Goal: Answer question/provide support

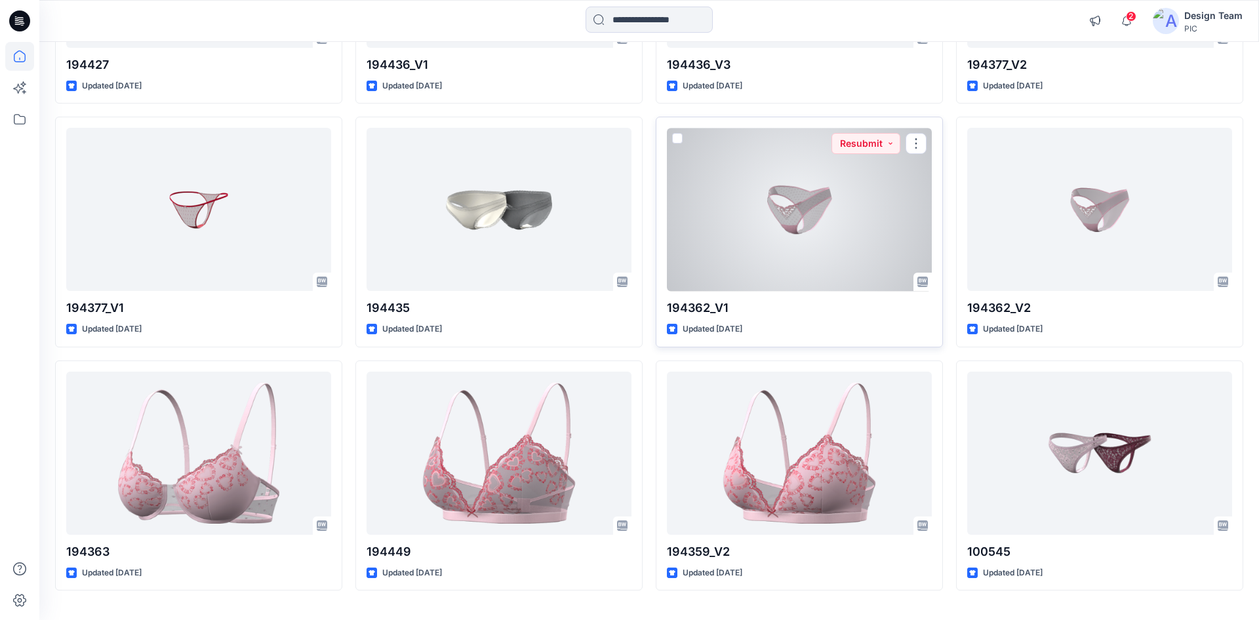
scroll to position [3266, 0]
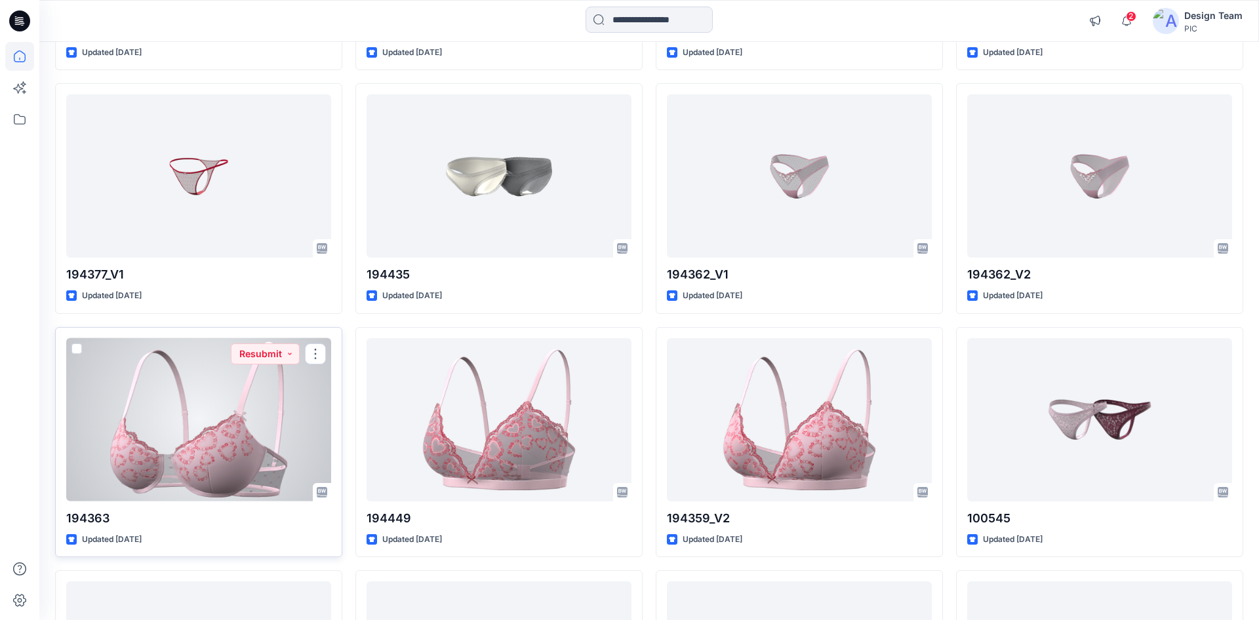
click at [273, 404] on div at bounding box center [198, 419] width 265 height 163
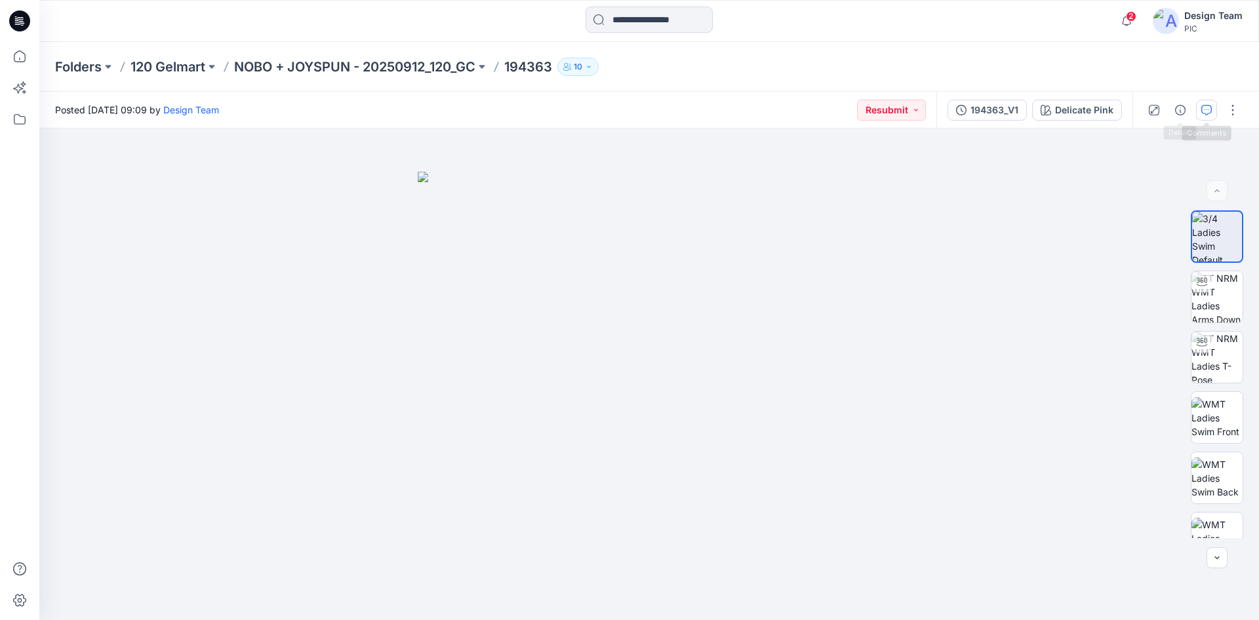
click at [1199, 107] on button "button" at bounding box center [1206, 110] width 21 height 21
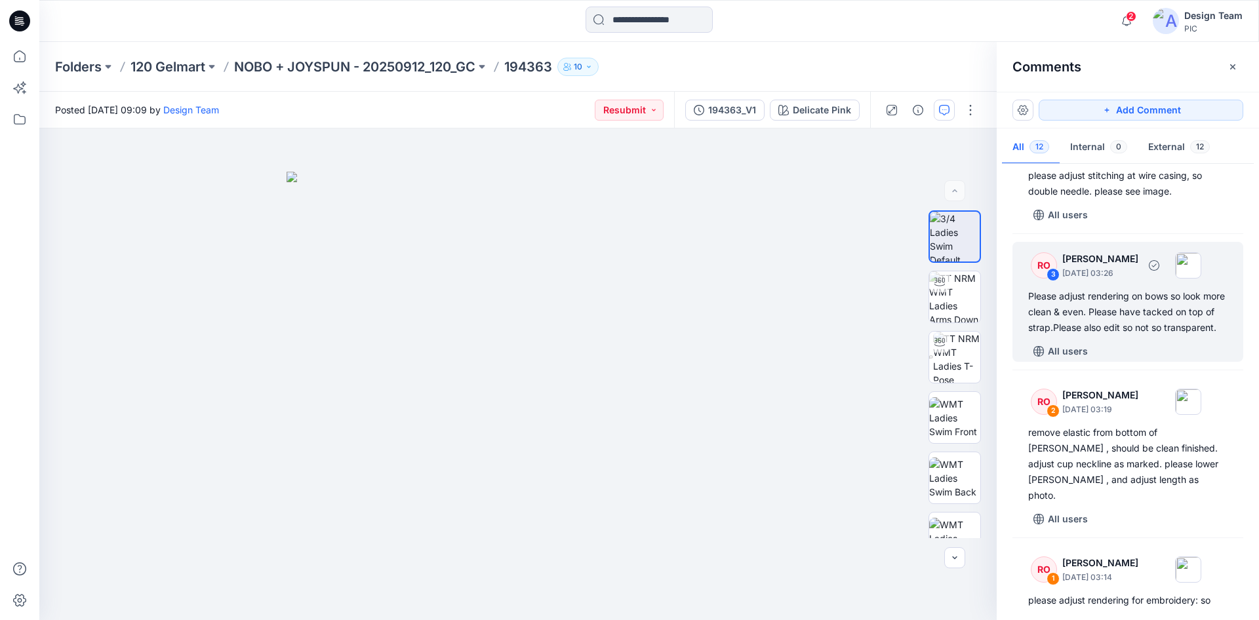
scroll to position [1082, 0]
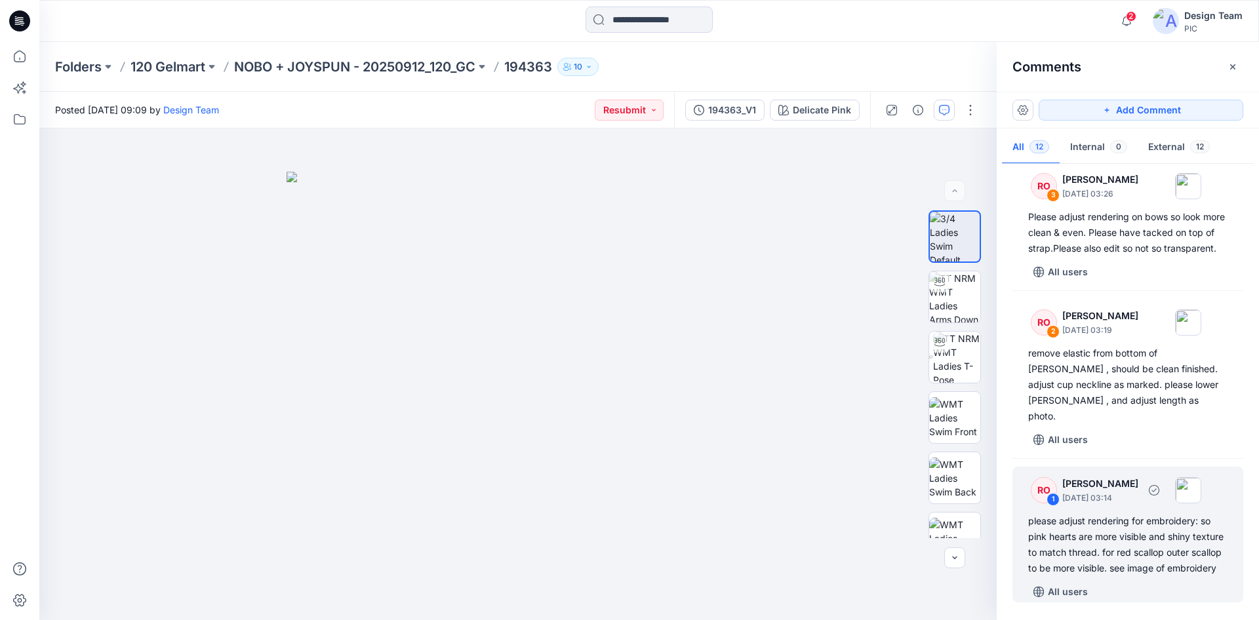
click at [1105, 541] on div "please adjust rendering for embroidery: so pink hearts are more visible and shi…" at bounding box center [1127, 544] width 199 height 63
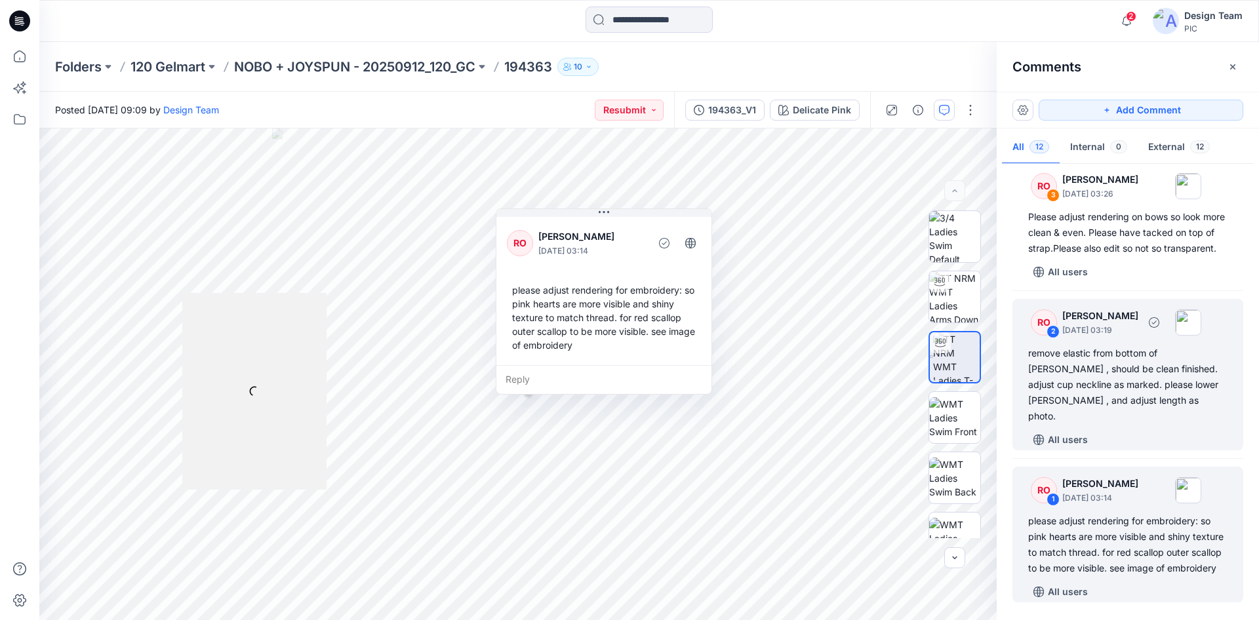
click at [1086, 380] on div "remove elastic from bottom of [PERSON_NAME] , should be clean finished. adjust …" at bounding box center [1127, 384] width 199 height 79
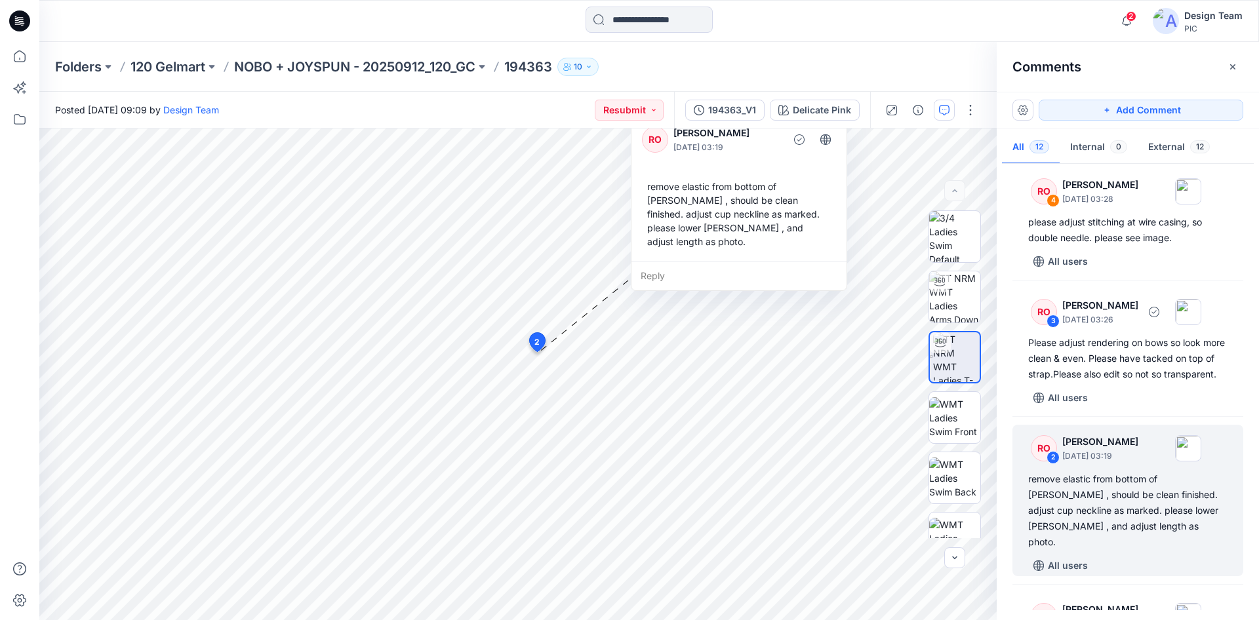
scroll to position [949, 0]
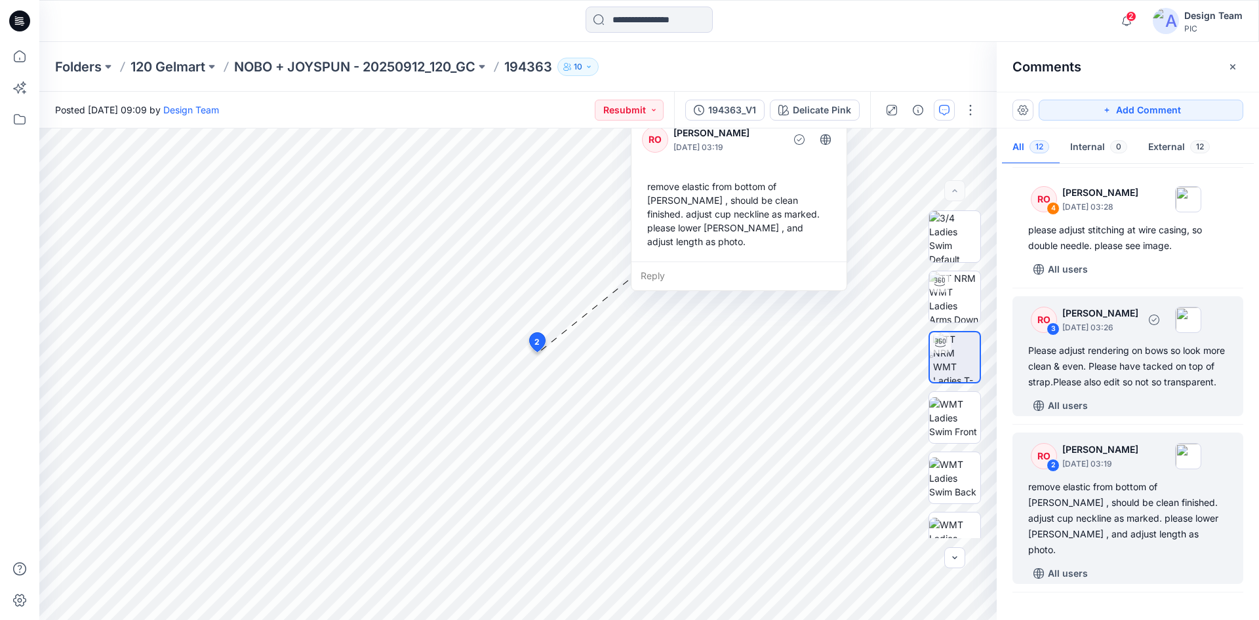
click at [1104, 388] on div "Please adjust rendering on bows so look more clean & even. Please have tacked o…" at bounding box center [1127, 366] width 199 height 47
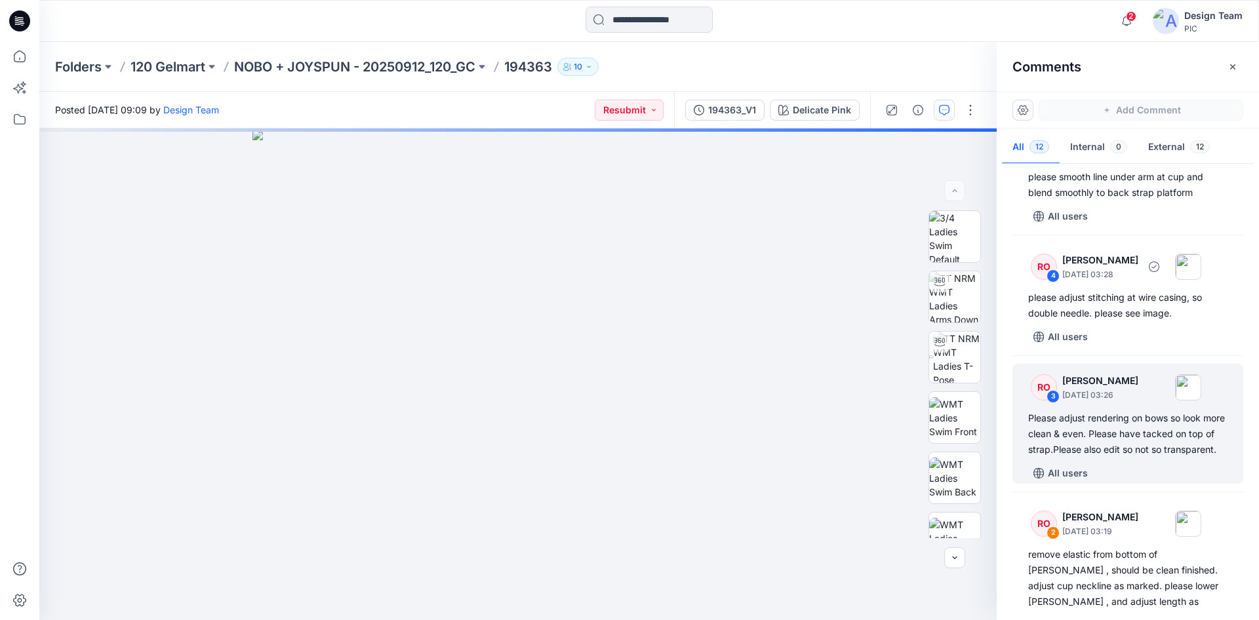
scroll to position [815, 0]
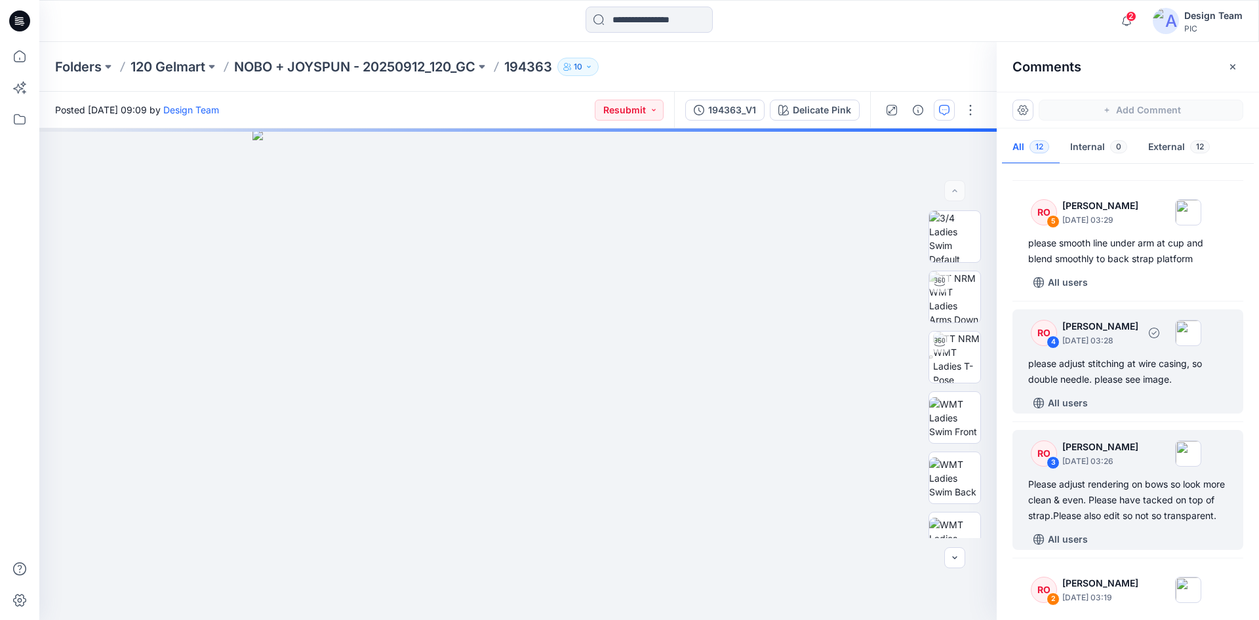
click at [1102, 376] on div "please adjust stitching at wire casing, so double needle. please see image." at bounding box center [1127, 371] width 199 height 31
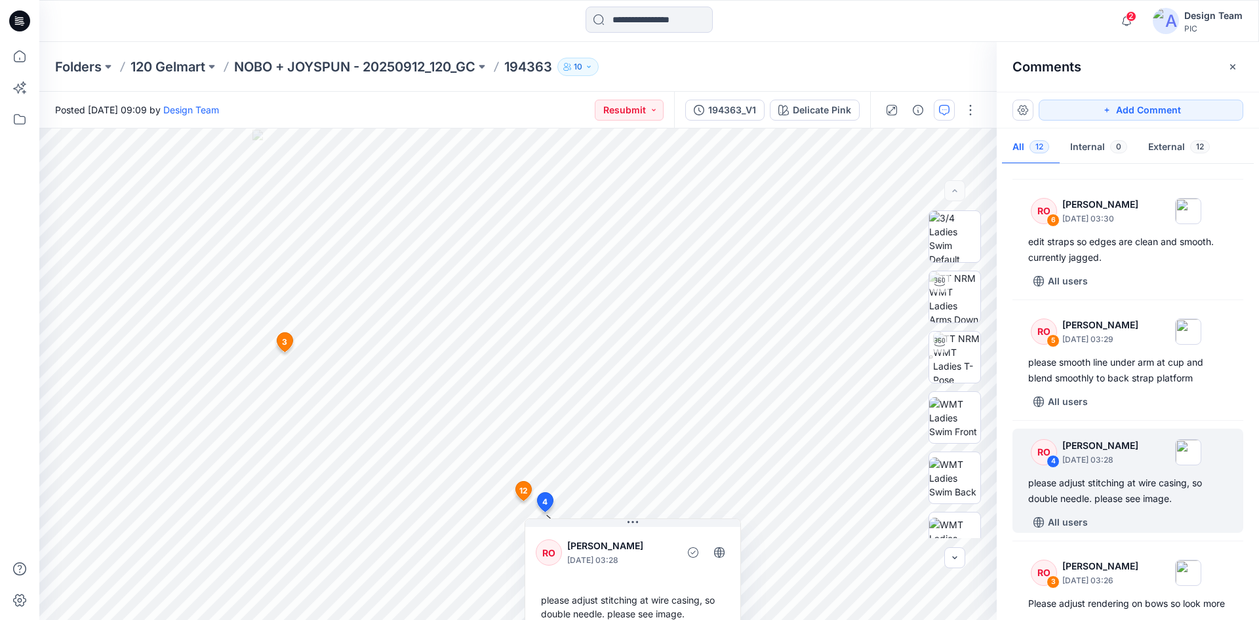
scroll to position [681, 0]
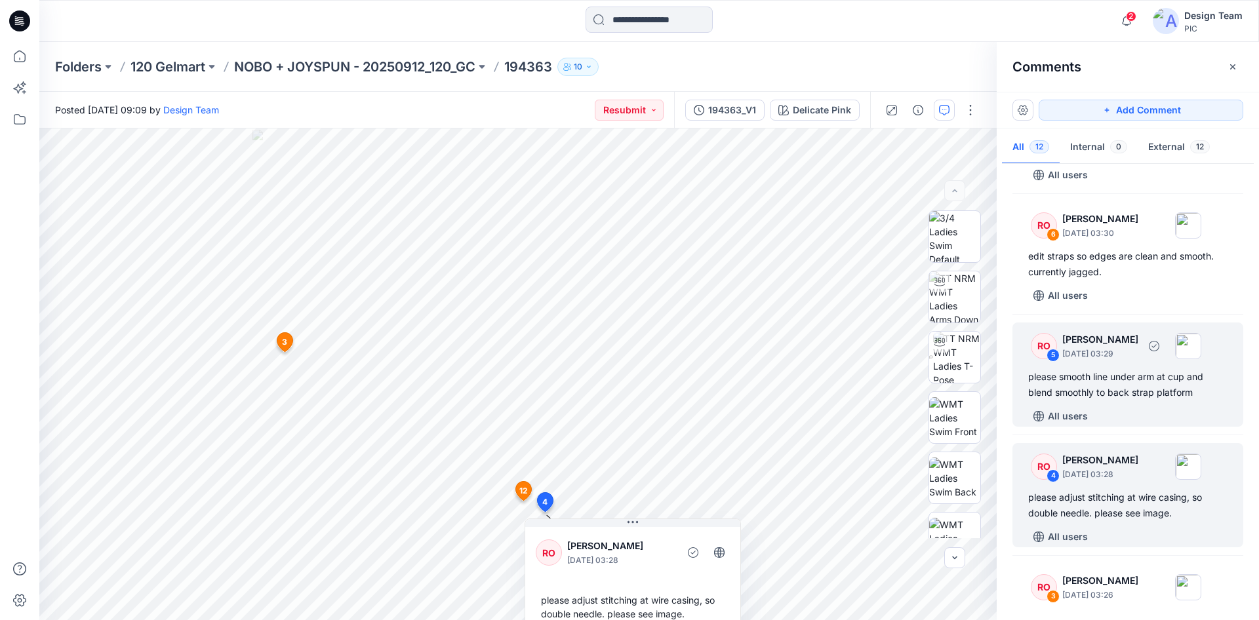
click at [1105, 381] on div "please smooth line under arm at cup and blend smoothly to back strap platform" at bounding box center [1127, 384] width 199 height 31
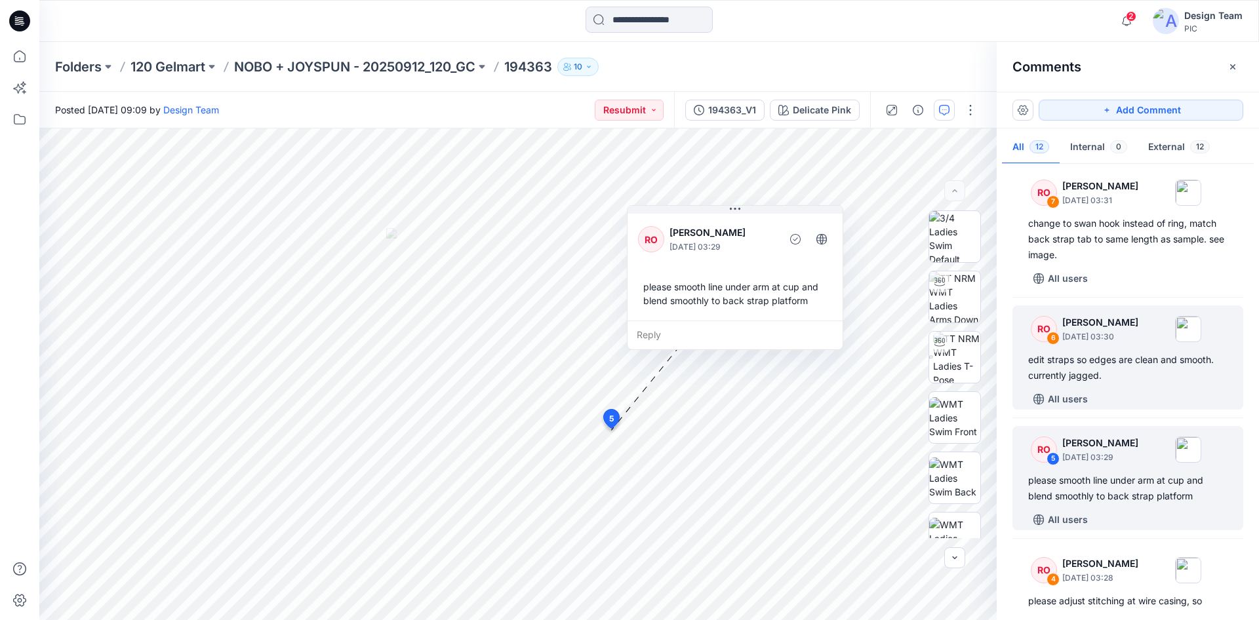
scroll to position [547, 0]
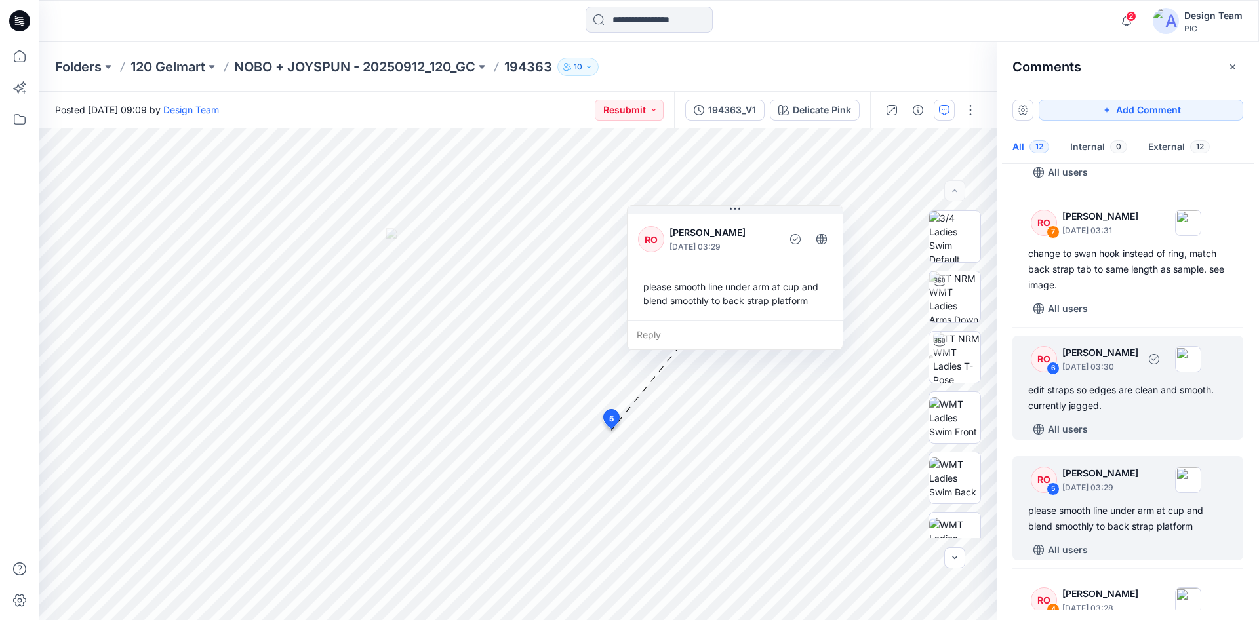
click at [1100, 393] on div "edit straps so edges are clean and smooth. currently jagged." at bounding box center [1127, 397] width 199 height 31
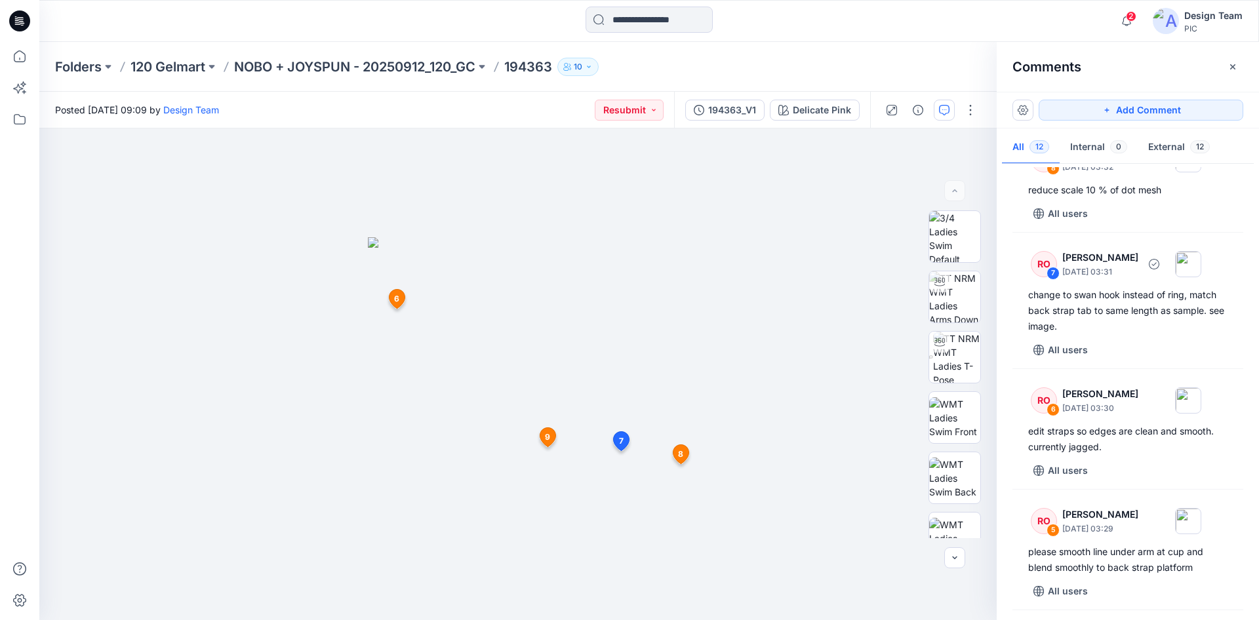
scroll to position [481, 0]
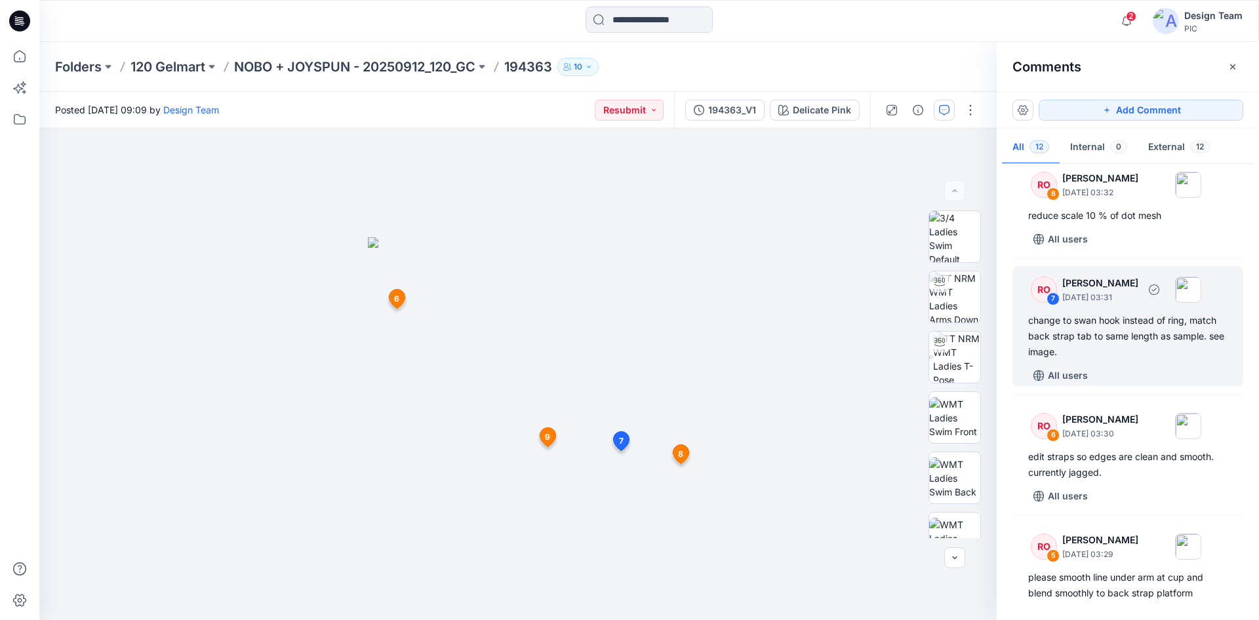
click at [1084, 336] on div "change to swan hook instead of ring, match back strap tab to same length as sam…" at bounding box center [1127, 336] width 199 height 47
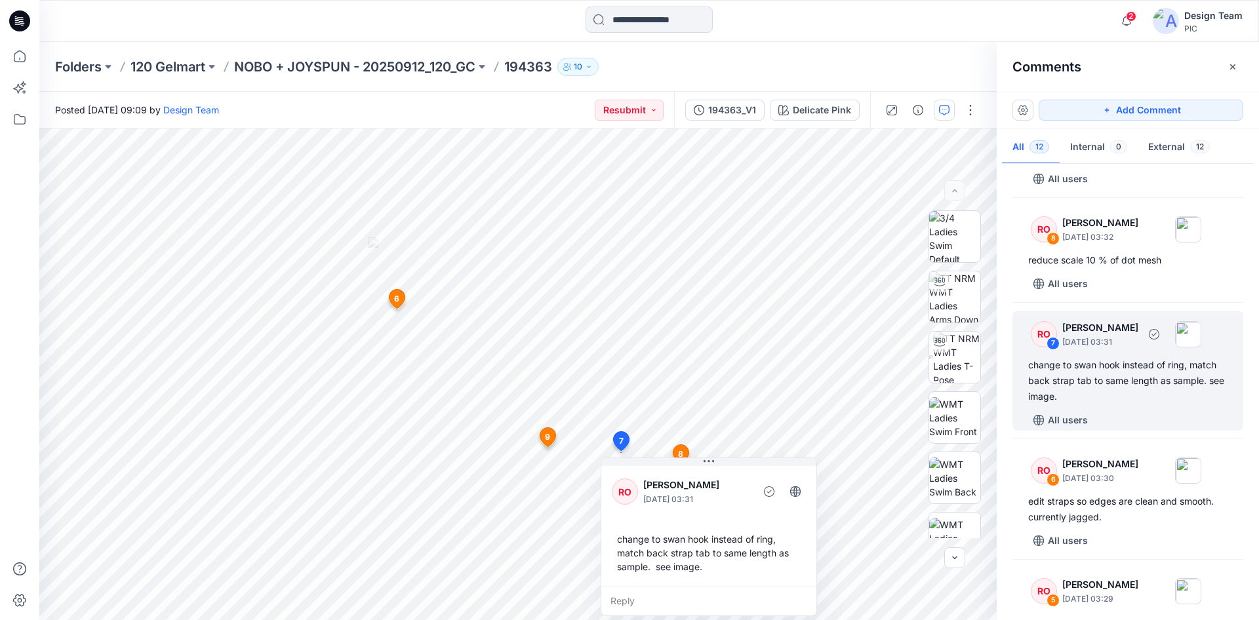
scroll to position [414, 0]
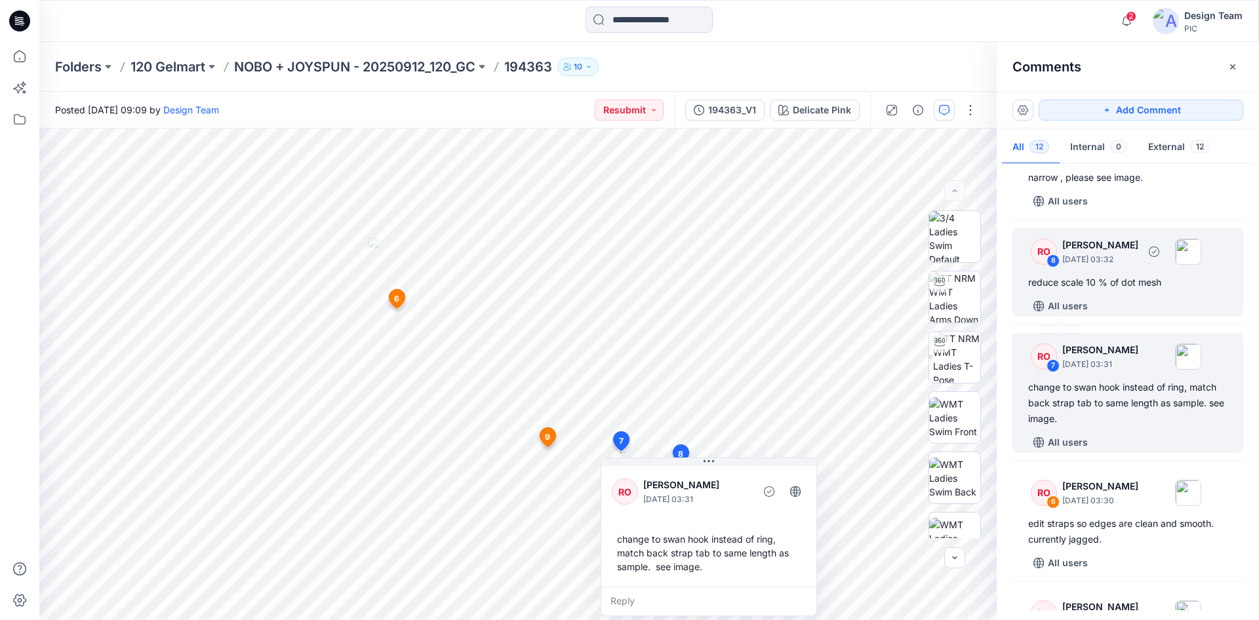
click at [1103, 294] on div "RO 8 [PERSON_NAME] [DATE] 03:32 reduce scale 10 % of dot mesh All users" at bounding box center [1127, 272] width 231 height 89
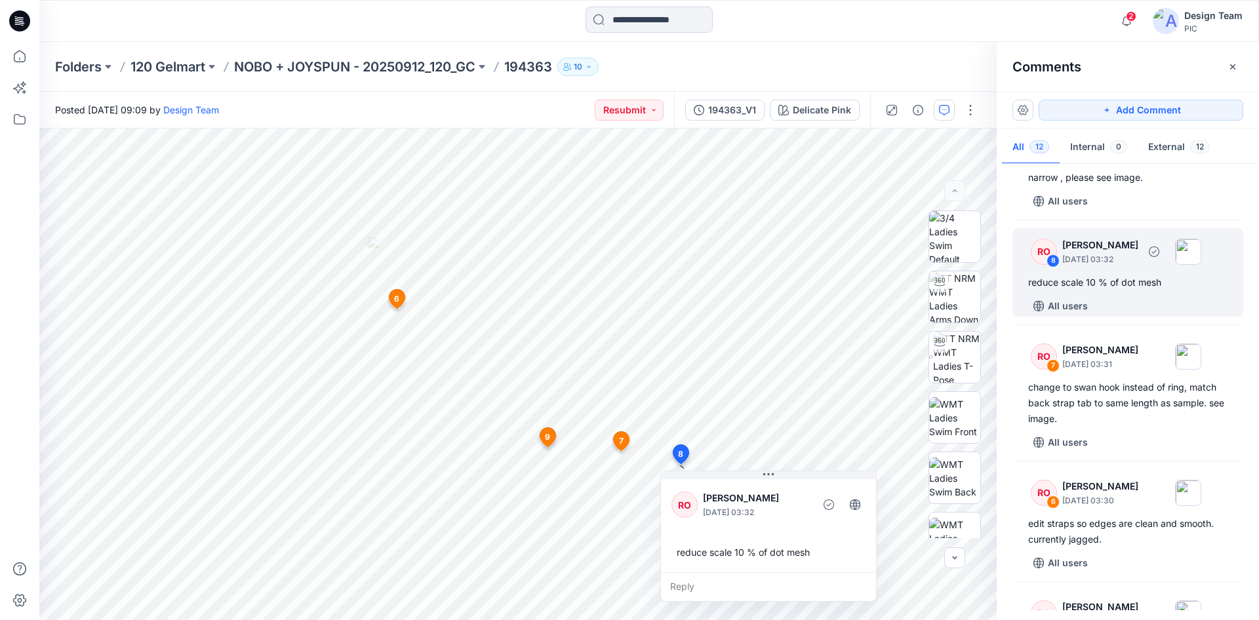
scroll to position [280, 0]
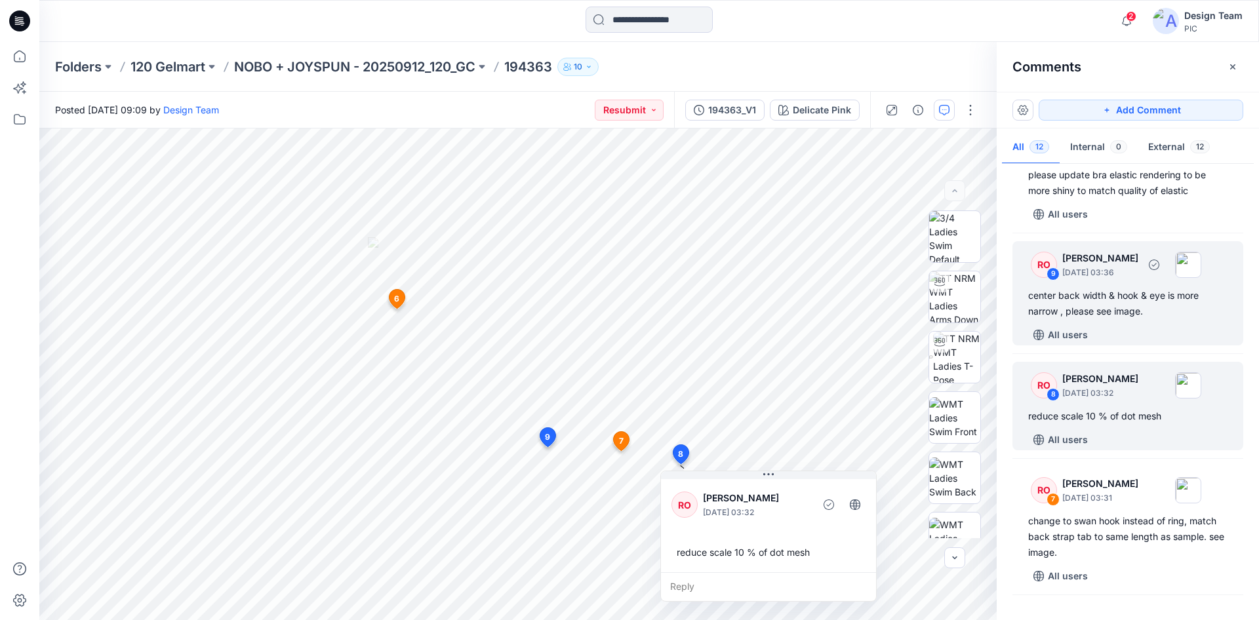
click at [1119, 315] on div "center back width & hook & eye is more narrow , please see image." at bounding box center [1127, 303] width 199 height 31
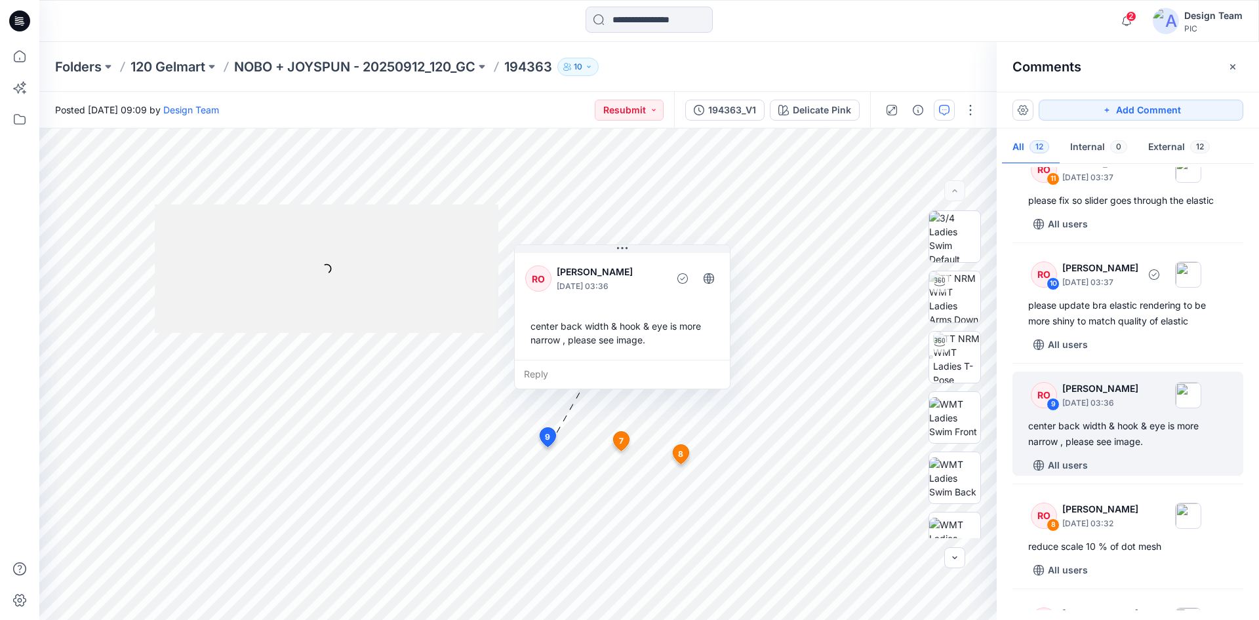
scroll to position [146, 0]
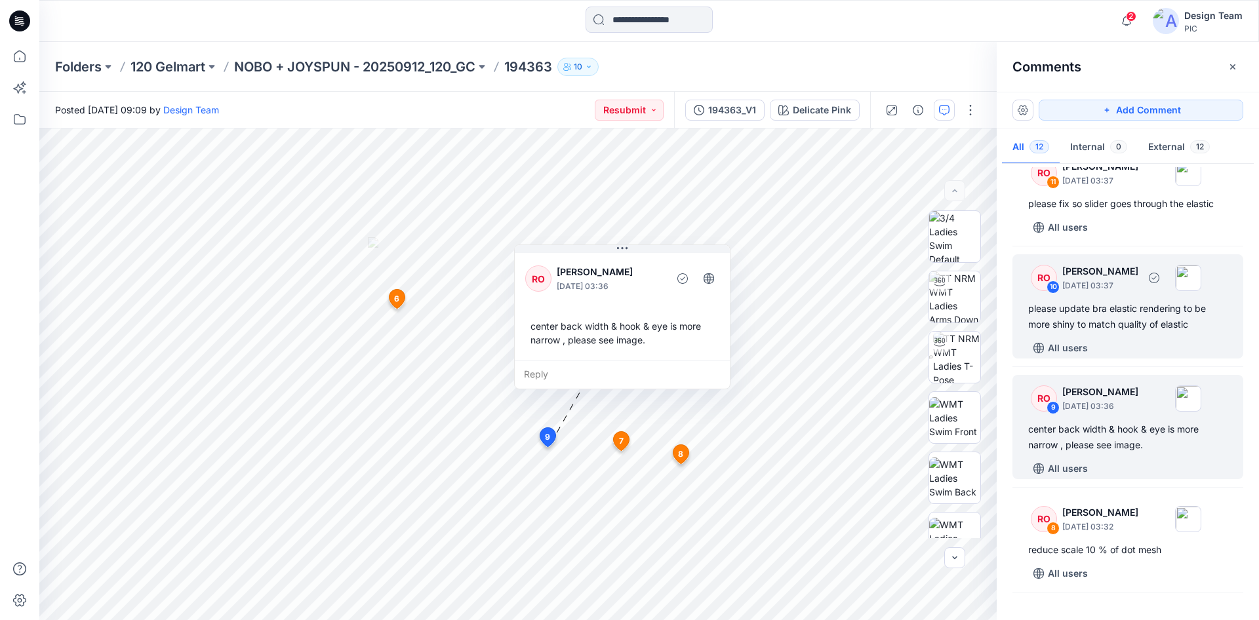
click at [1118, 312] on div "please update bra elastic rendering to be more shiny to match quality of elastic" at bounding box center [1127, 316] width 199 height 31
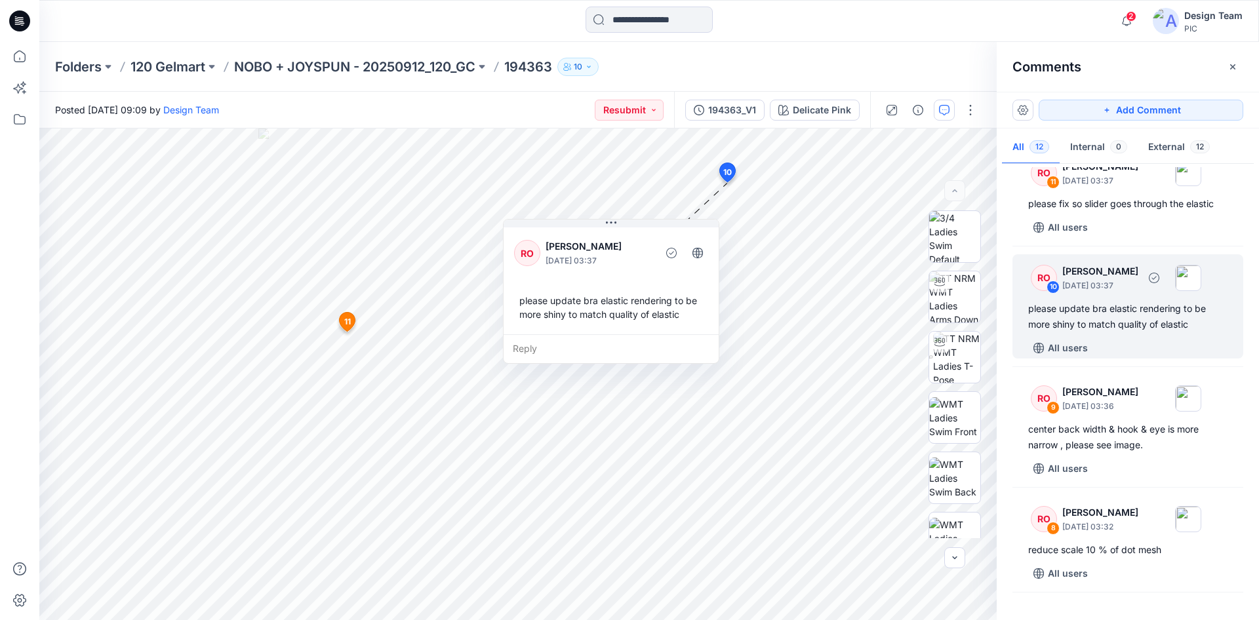
scroll to position [12, 0]
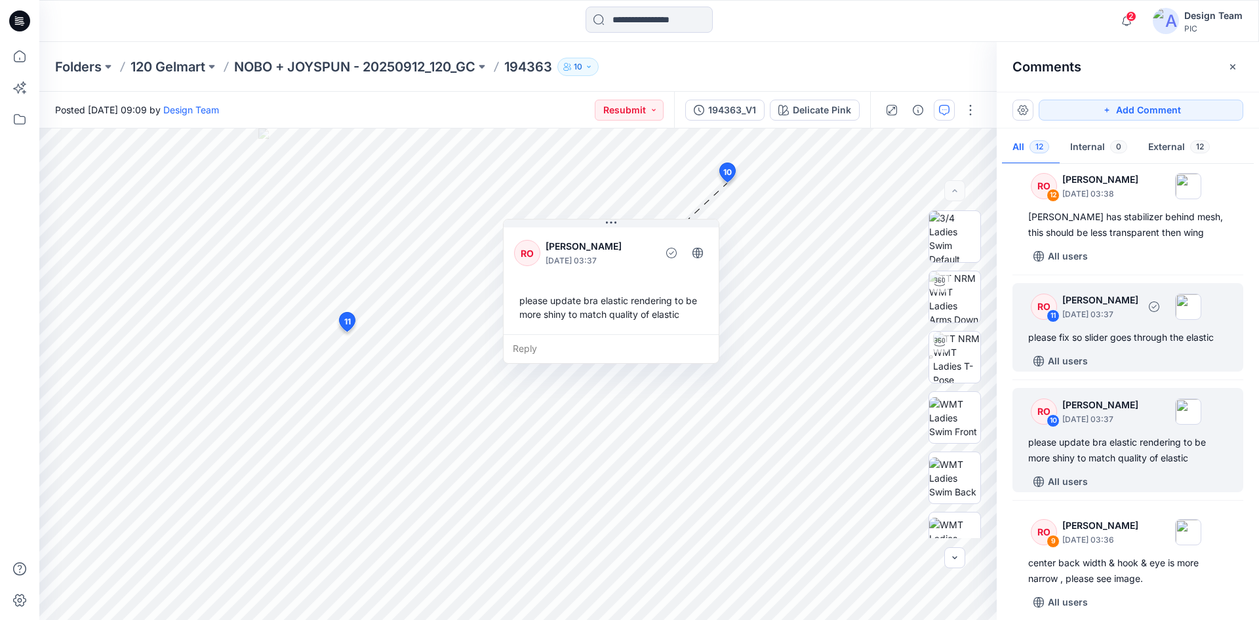
click at [1109, 323] on div "RO 11 [PERSON_NAME] [DATE] 03:37" at bounding box center [1110, 306] width 181 height 36
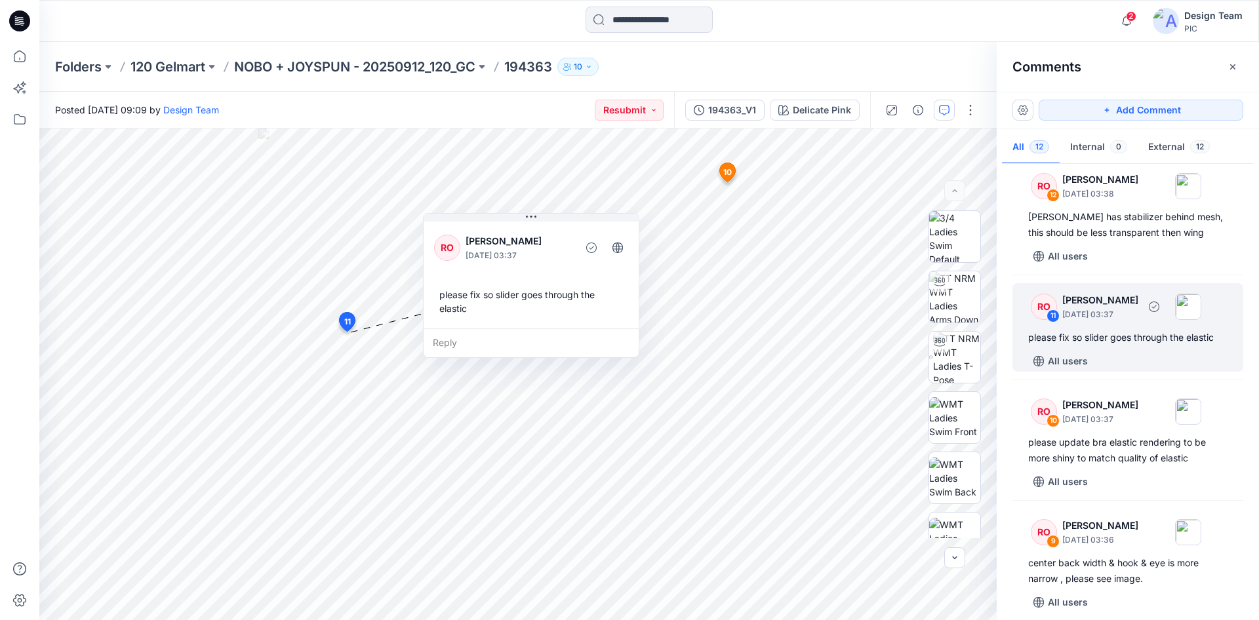
click at [1119, 335] on div "please fix so slider goes through the elastic" at bounding box center [1127, 338] width 199 height 16
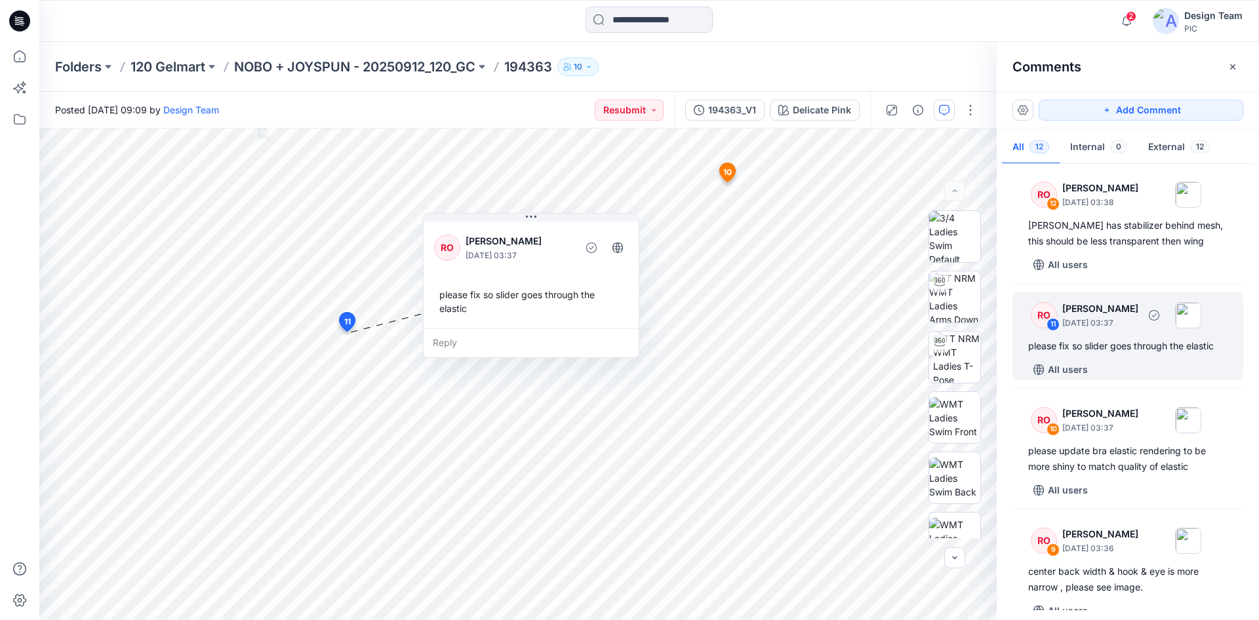
scroll to position [0, 0]
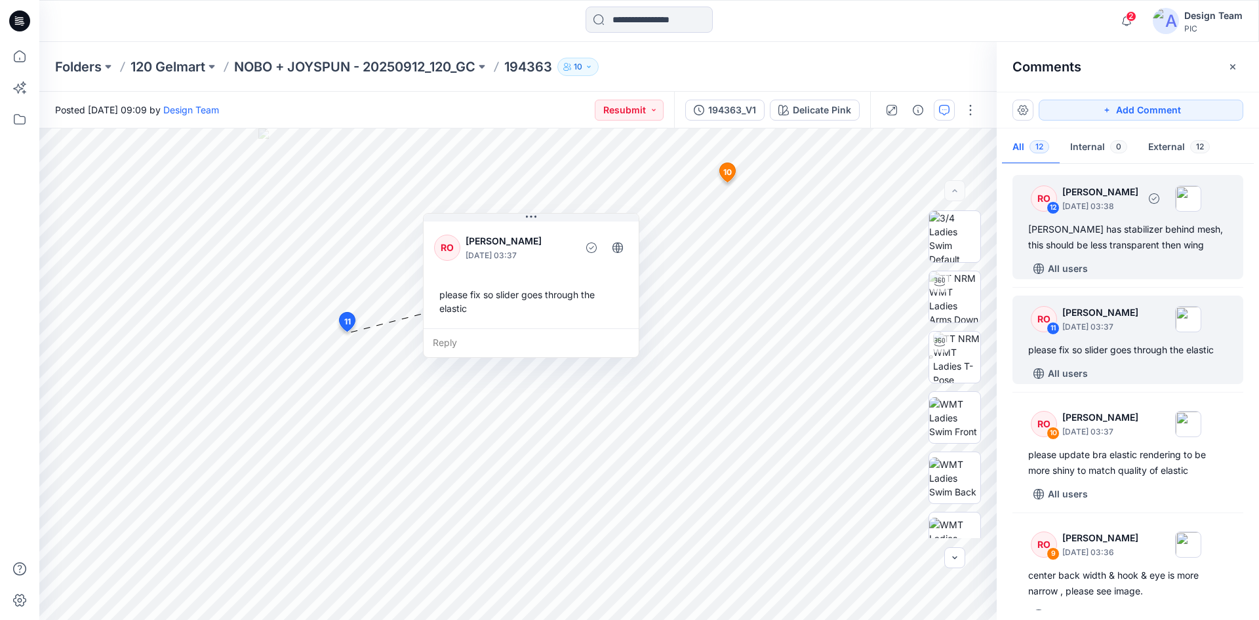
click at [1121, 243] on div "[PERSON_NAME] has stabilizer behind mesh, this should be less transparent then …" at bounding box center [1127, 237] width 199 height 31
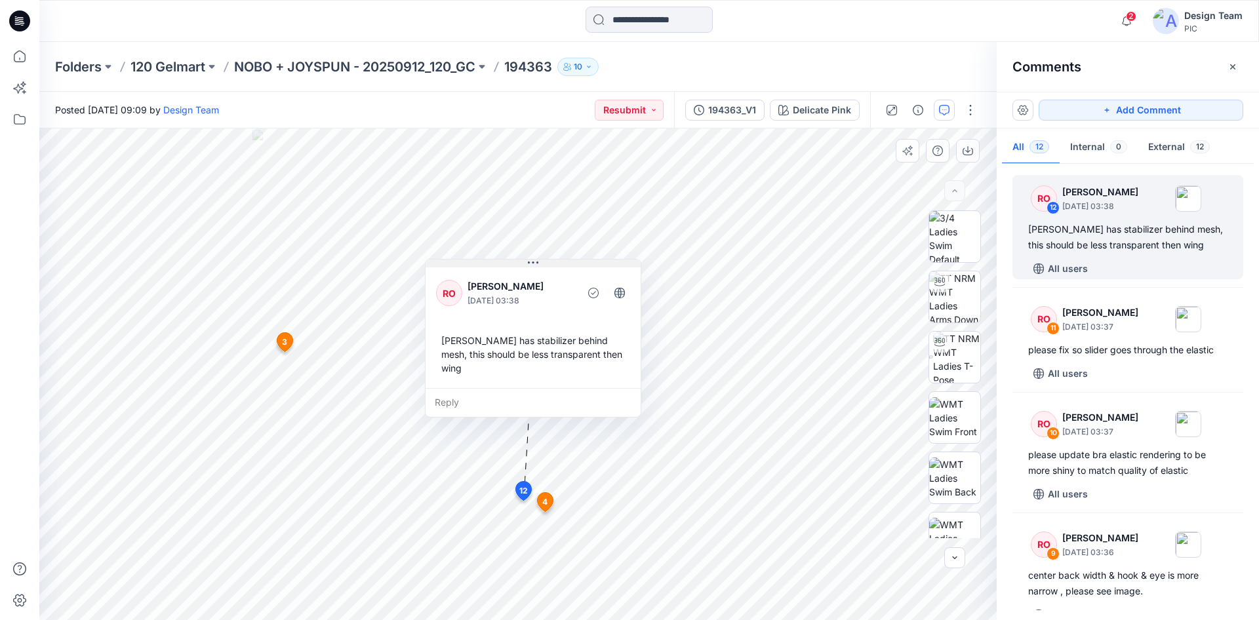
drag, startPoint x: 610, startPoint y: 510, endPoint x: 532, endPoint y: 262, distance: 260.4
click at [532, 262] on icon at bounding box center [533, 263] width 10 height 10
